Goal: Task Accomplishment & Management: Manage account settings

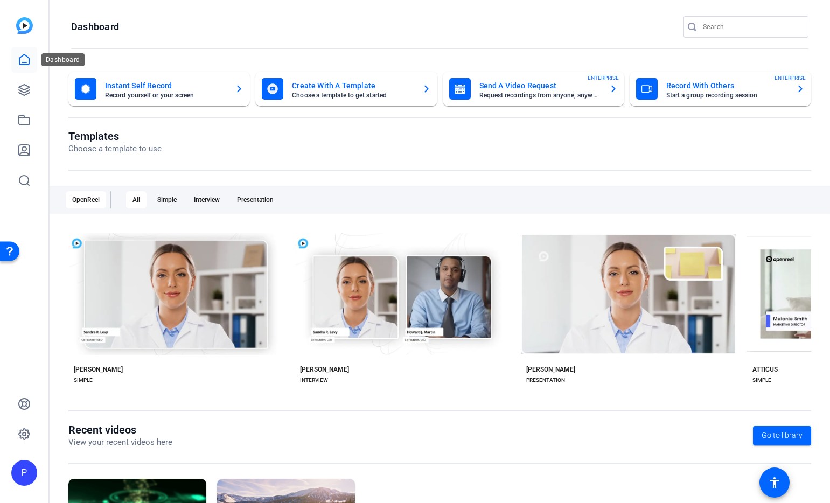
click at [24, 58] on icon at bounding box center [24, 59] width 13 height 13
click at [23, 89] on icon at bounding box center [24, 90] width 11 height 11
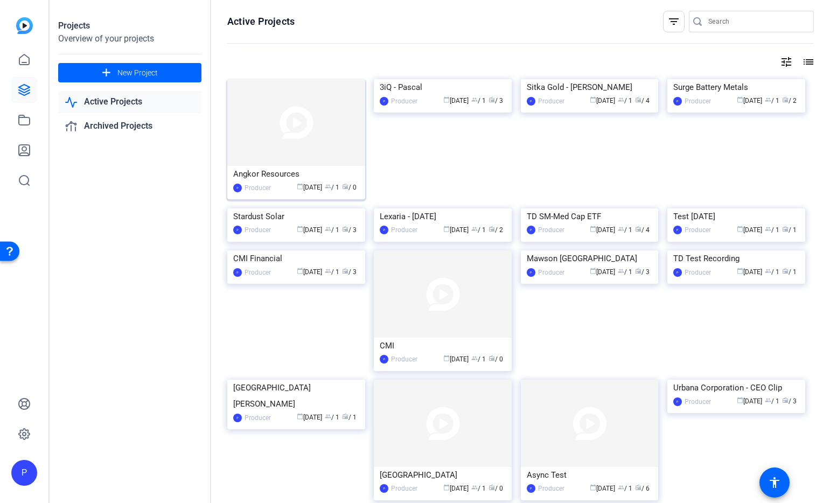
click at [296, 151] on img at bounding box center [296, 122] width 138 height 87
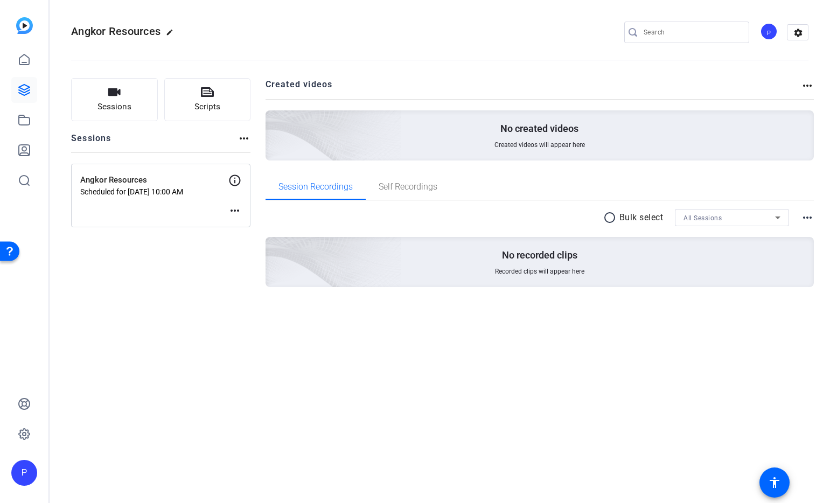
click at [235, 211] on mat-icon "more_horiz" at bounding box center [234, 210] width 13 height 13
click at [235, 211] on div at bounding box center [415, 251] width 830 height 503
click at [150, 189] on p "Scheduled for [DATE] 10:00 AM" at bounding box center [154, 191] width 148 height 9
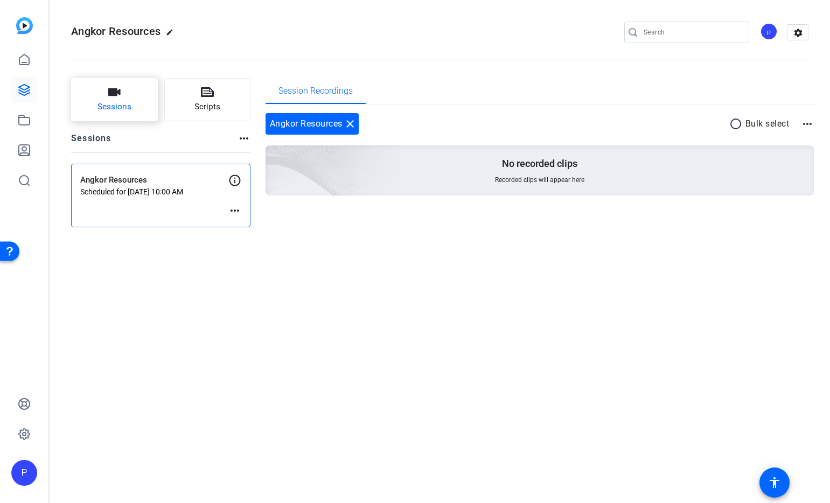
click at [120, 112] on span "Sessions" at bounding box center [115, 107] width 34 height 12
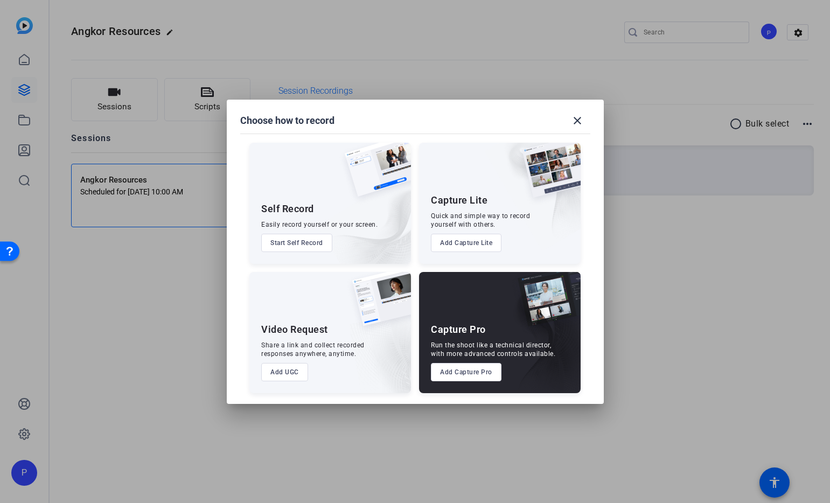
click at [467, 376] on button "Add Capture Pro" at bounding box center [466, 372] width 71 height 18
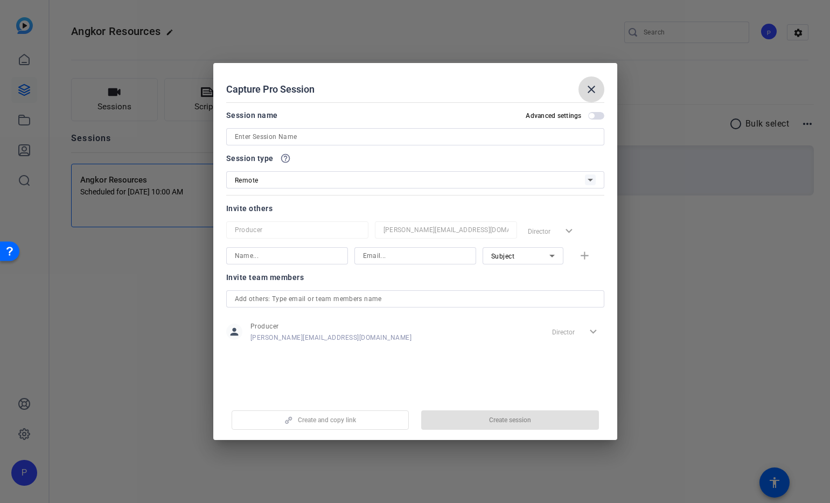
click at [590, 93] on mat-icon "close" at bounding box center [591, 89] width 13 height 13
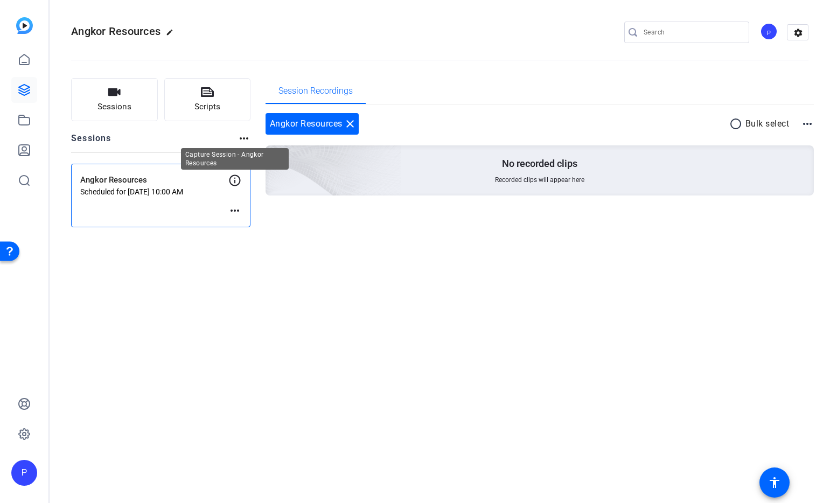
click at [235, 177] on icon at bounding box center [234, 180] width 13 height 13
click at [234, 179] on icon at bounding box center [234, 180] width 13 height 13
click at [234, 210] on mat-icon "more_horiz" at bounding box center [234, 210] width 13 height 13
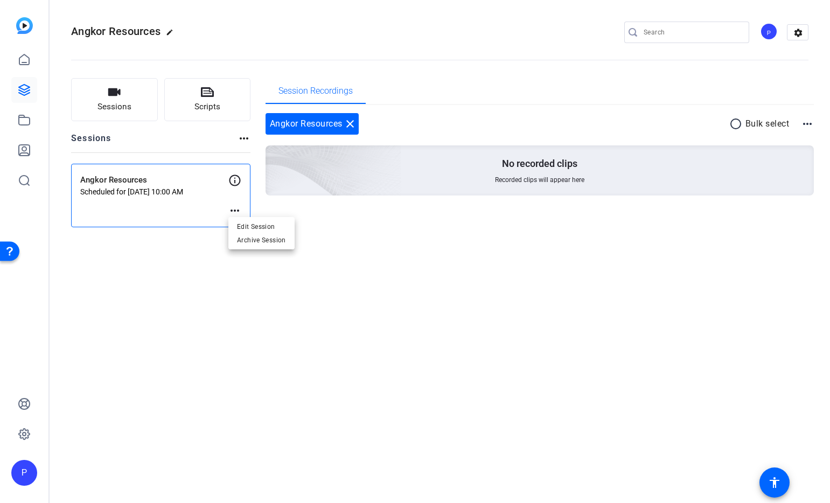
click at [234, 210] on div at bounding box center [415, 251] width 830 height 503
